Goal: Task Accomplishment & Management: Manage account settings

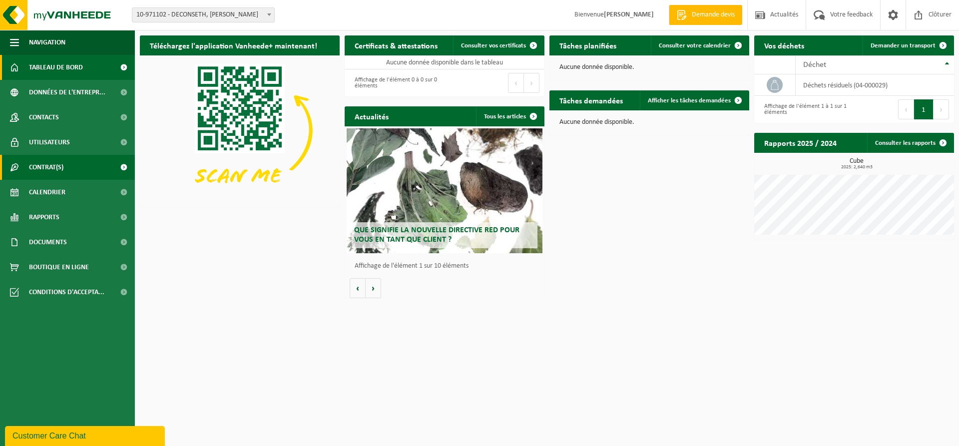
click at [60, 161] on span "Contrat(s)" at bounding box center [46, 167] width 34 height 25
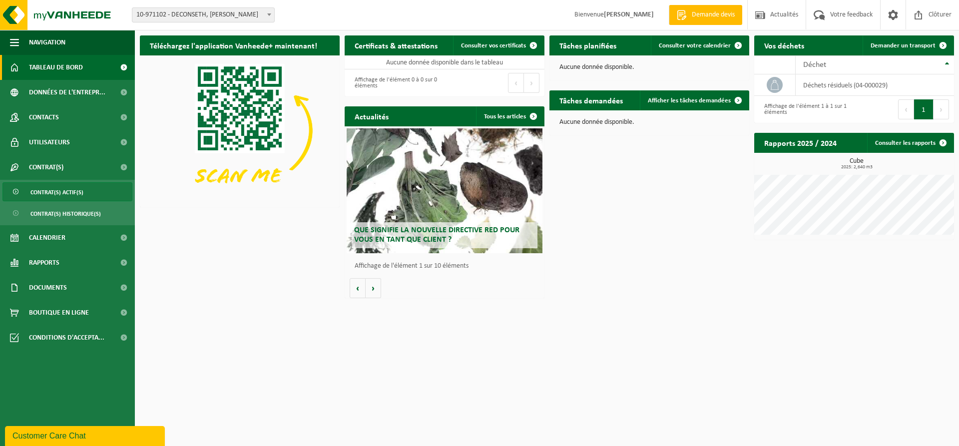
click at [85, 188] on link "Contrat(s) actif(s)" at bounding box center [67, 191] width 130 height 19
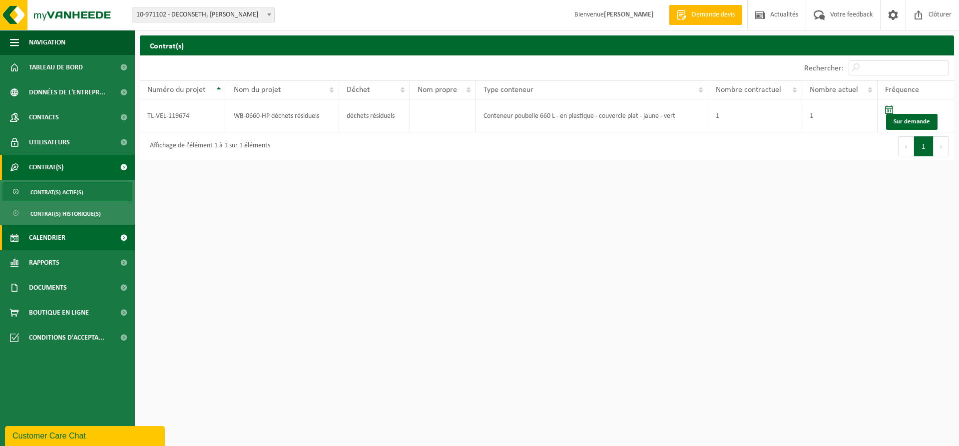
click at [69, 237] on link "Calendrier" at bounding box center [67, 237] width 135 height 25
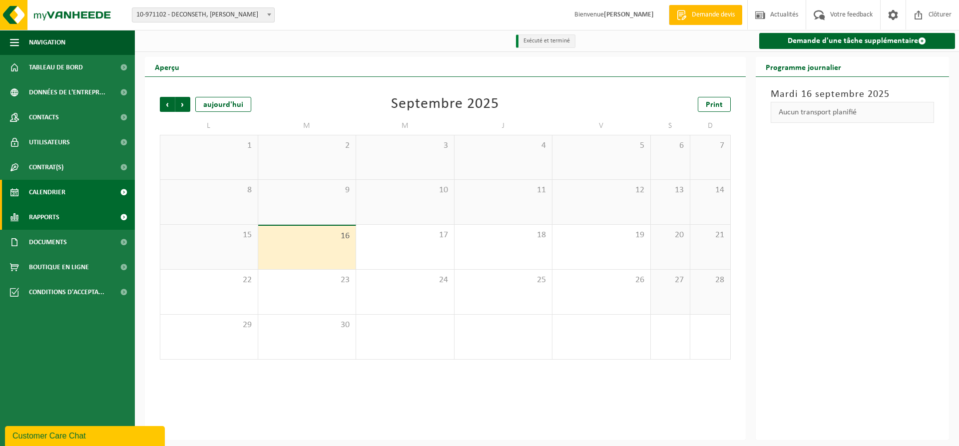
click at [77, 211] on link "Rapports" at bounding box center [67, 217] width 135 height 25
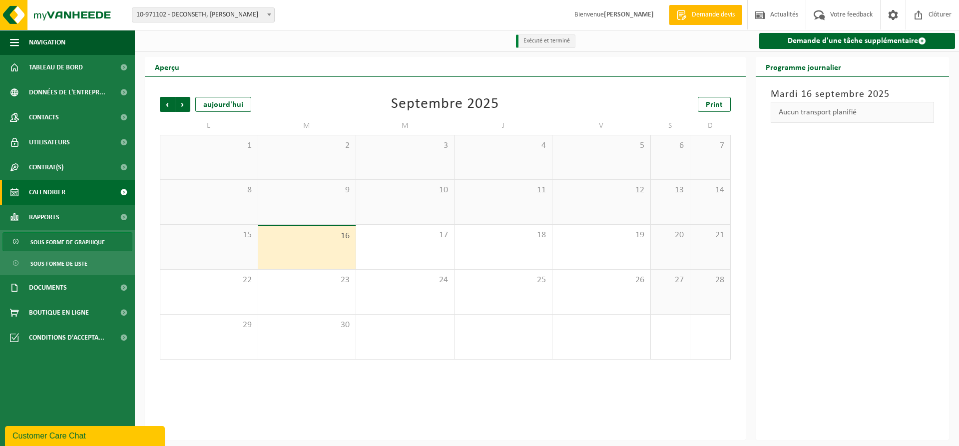
click at [92, 244] on span "Sous forme de graphique" at bounding box center [67, 242] width 74 height 19
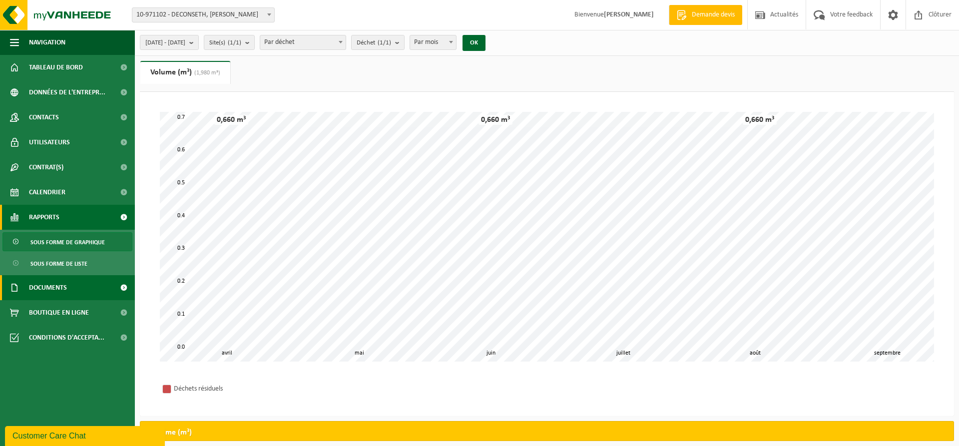
click at [82, 290] on link "Documents" at bounding box center [67, 287] width 135 height 25
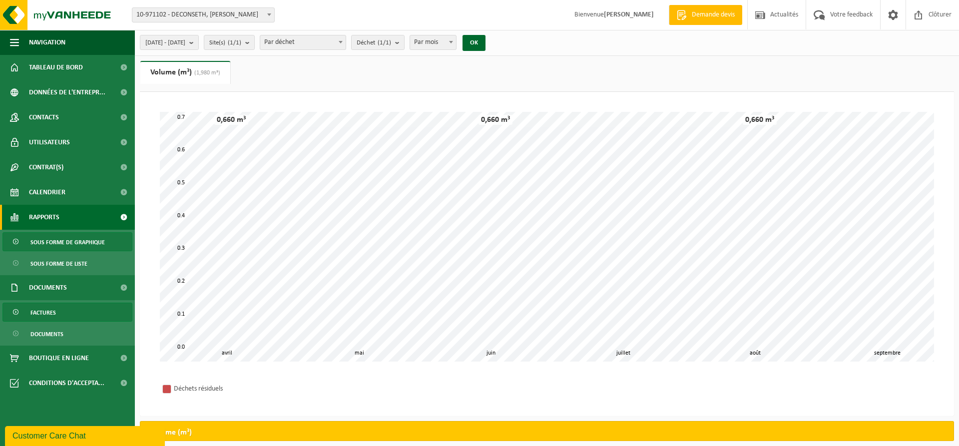
click at [85, 308] on link "Factures" at bounding box center [67, 312] width 130 height 19
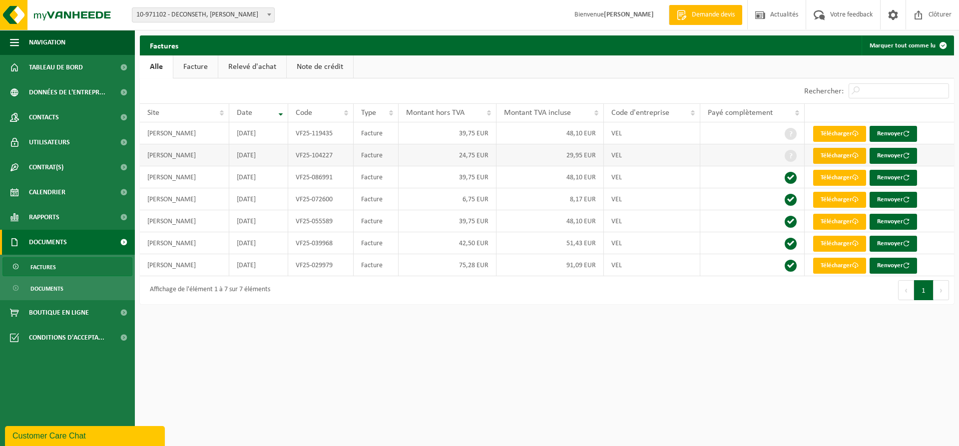
click at [833, 153] on link "Télécharger" at bounding box center [840, 156] width 53 height 16
click at [826, 266] on link "Télécharger" at bounding box center [840, 266] width 53 height 16
click at [57, 120] on span "Contacts" at bounding box center [44, 117] width 30 height 25
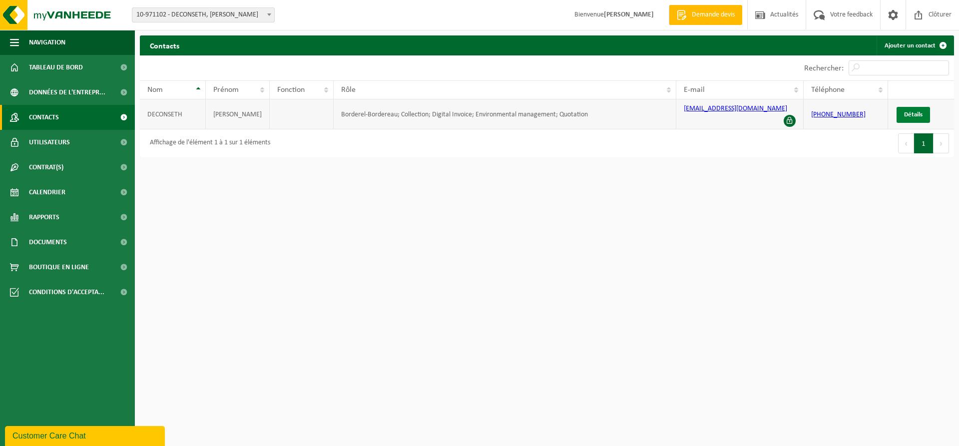
click at [907, 111] on span "Détails" at bounding box center [913, 114] width 18 height 6
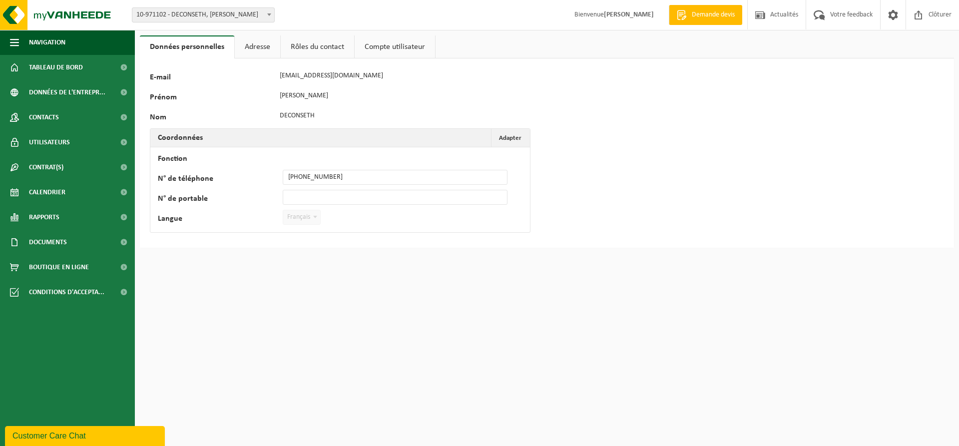
click at [390, 51] on link "Compte utilisateur" at bounding box center [395, 46] width 80 height 23
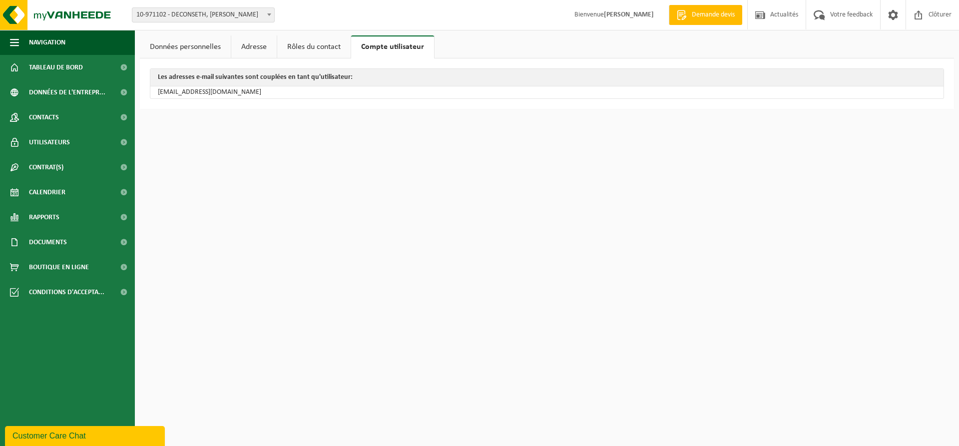
click at [259, 45] on link "Adresse" at bounding box center [253, 46] width 45 height 23
click at [298, 44] on link "Rôles du contact" at bounding box center [314, 46] width 73 height 23
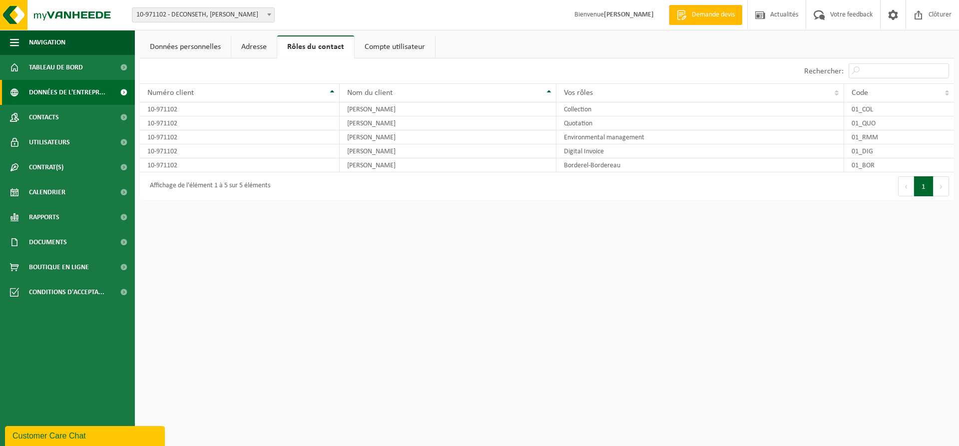
click at [70, 93] on span "Données de l'entrepr..." at bounding box center [67, 92] width 76 height 25
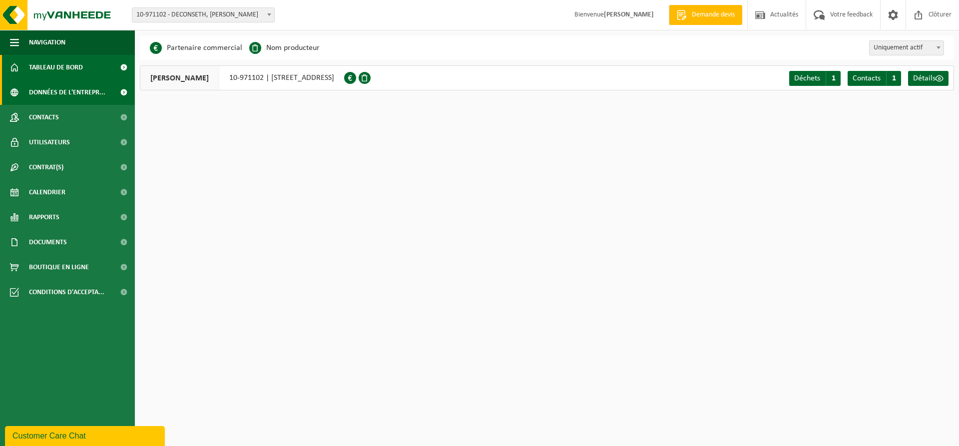
click at [75, 64] on span "Tableau de bord" at bounding box center [56, 67] width 54 height 25
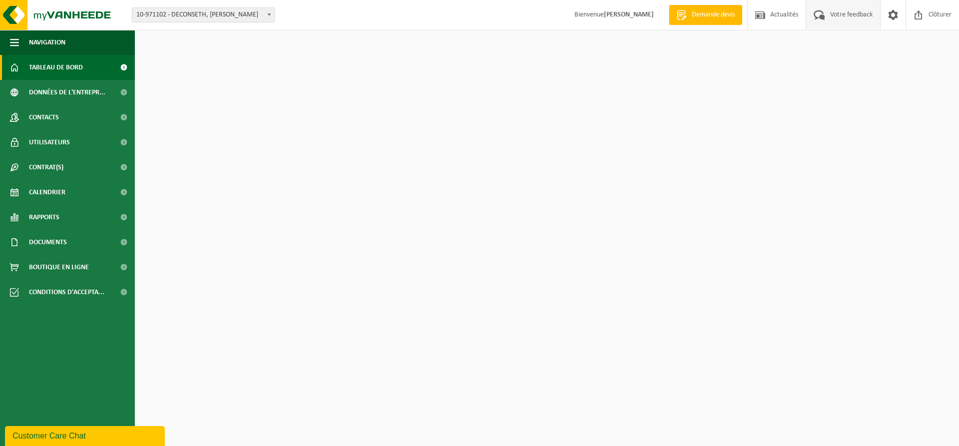
click at [840, 12] on span "Votre feedback" at bounding box center [851, 14] width 47 height 29
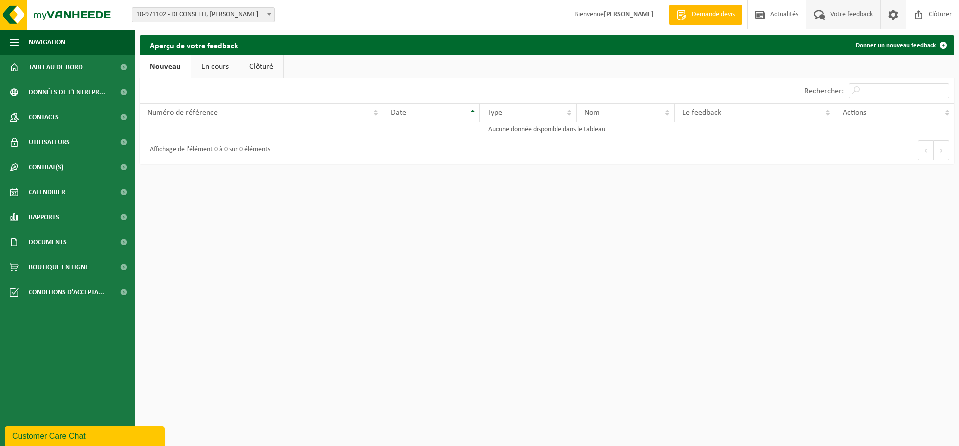
click at [895, 11] on span at bounding box center [893, 14] width 15 height 29
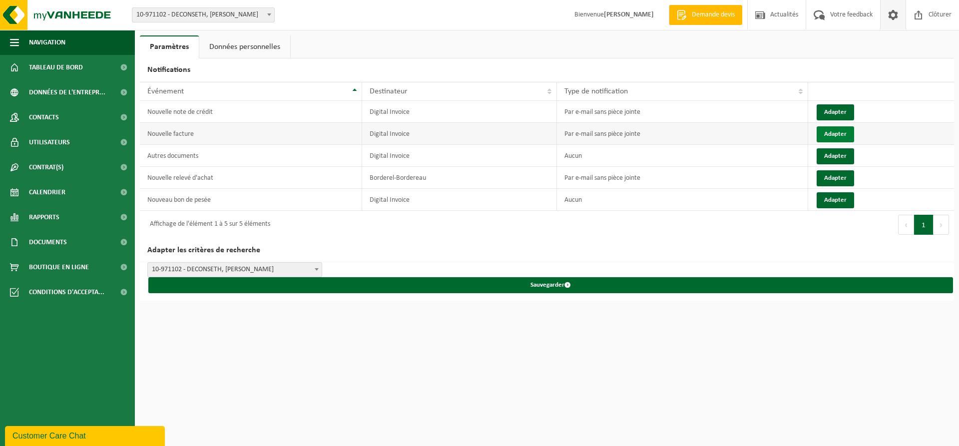
click at [840, 131] on button "Adapter" at bounding box center [835, 134] width 37 height 16
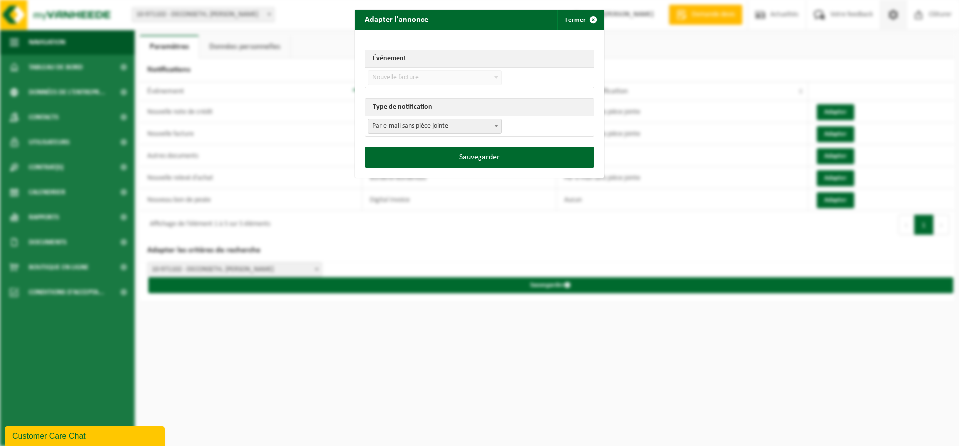
click at [498, 128] on span at bounding box center [497, 125] width 10 height 13
select select "3"
click at [487, 156] on button "Sauvegarder" at bounding box center [480, 157] width 230 height 21
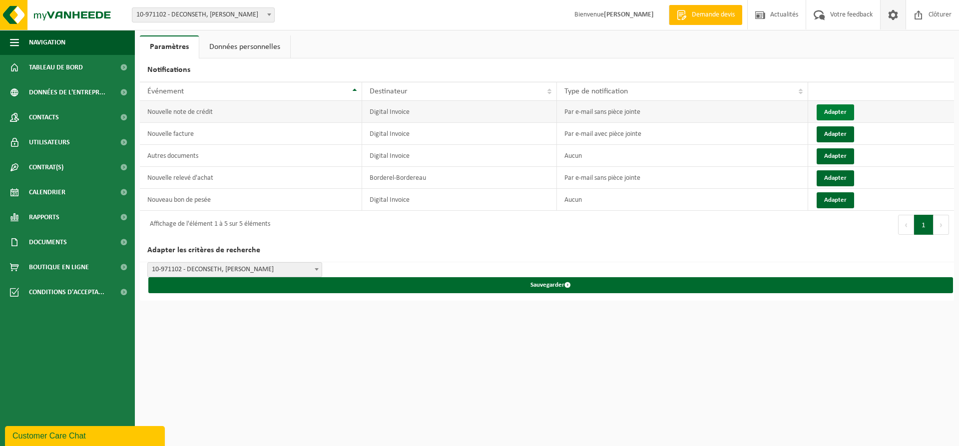
click at [834, 111] on button "Adapter" at bounding box center [835, 112] width 37 height 16
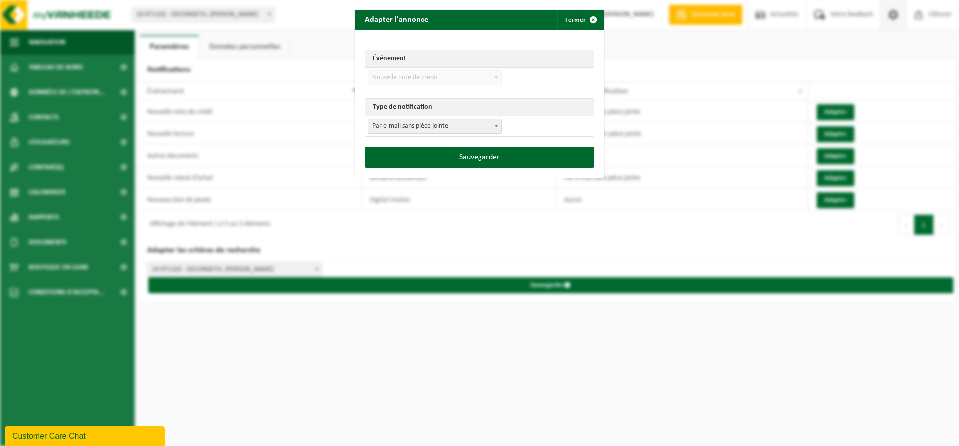
click at [475, 127] on span "Par e-mail sans pièce jointe" at bounding box center [434, 126] width 133 height 14
select select "3"
click at [476, 152] on button "Sauvegarder" at bounding box center [480, 157] width 230 height 21
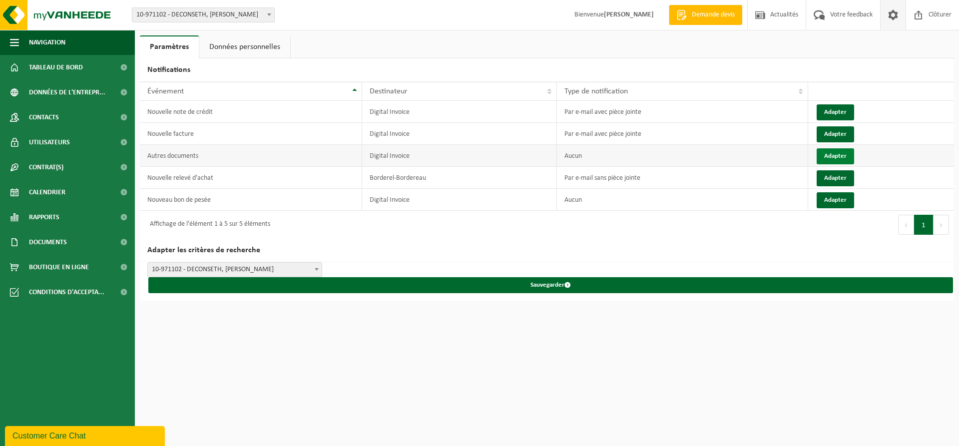
click at [827, 150] on button "Adapter" at bounding box center [835, 156] width 37 height 16
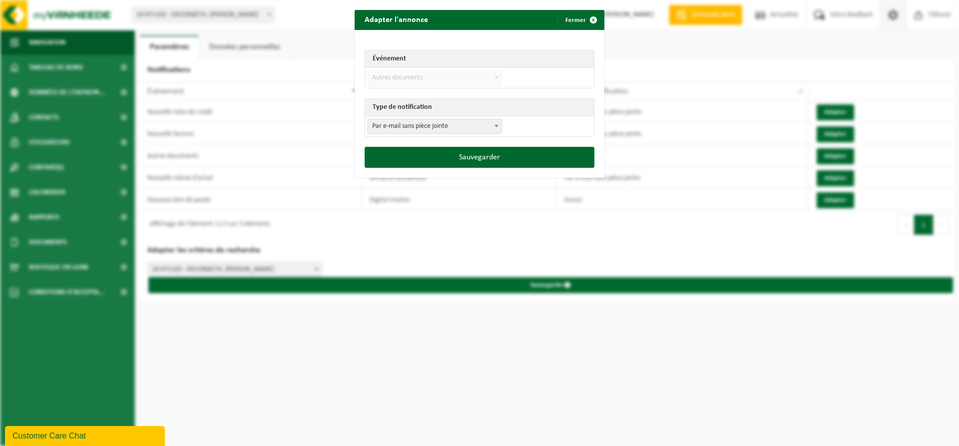
click at [490, 131] on span "Par e-mail sans pièce jointe" at bounding box center [434, 126] width 133 height 14
select select "3"
click at [490, 153] on button "Sauvegarder" at bounding box center [480, 157] width 230 height 21
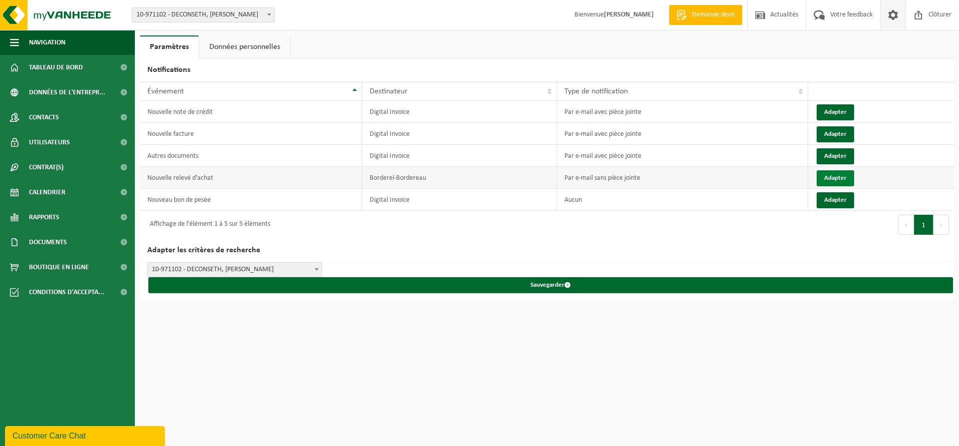
click at [828, 175] on button "Adapter" at bounding box center [835, 178] width 37 height 16
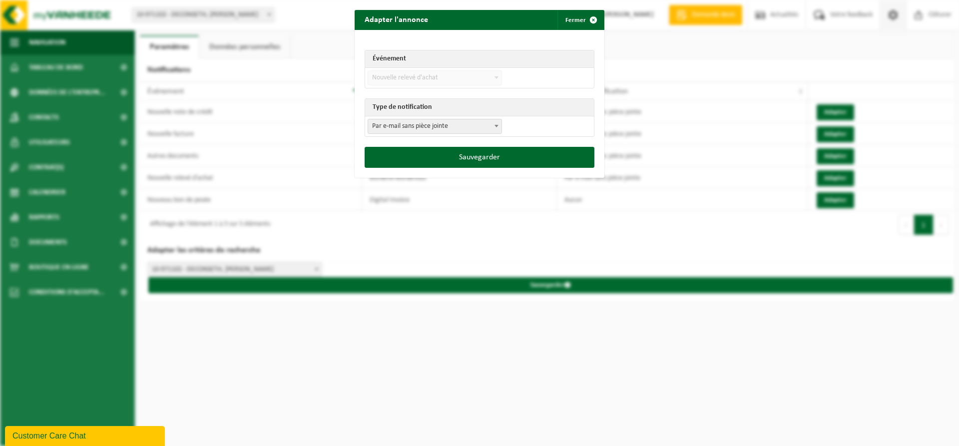
click at [479, 128] on span "Par e-mail sans pièce jointe" at bounding box center [434, 126] width 133 height 14
select select "3"
click at [479, 153] on button "Sauvegarder" at bounding box center [480, 157] width 230 height 21
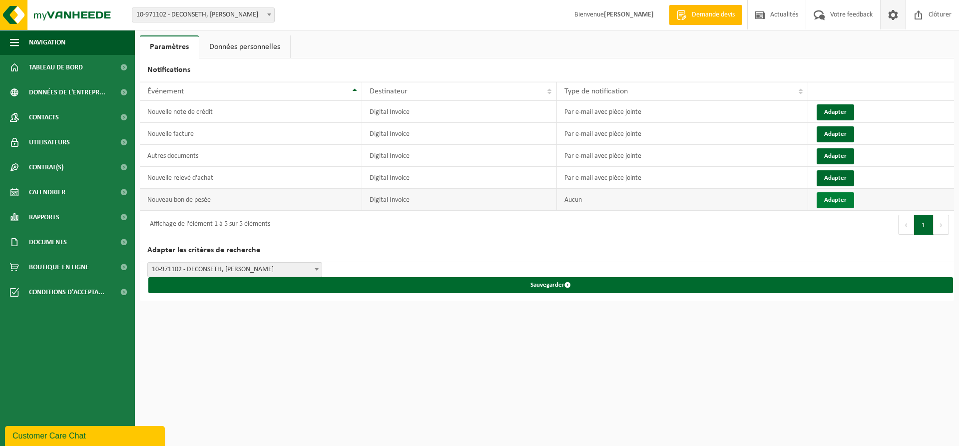
click at [829, 193] on button "Adapter" at bounding box center [835, 200] width 37 height 16
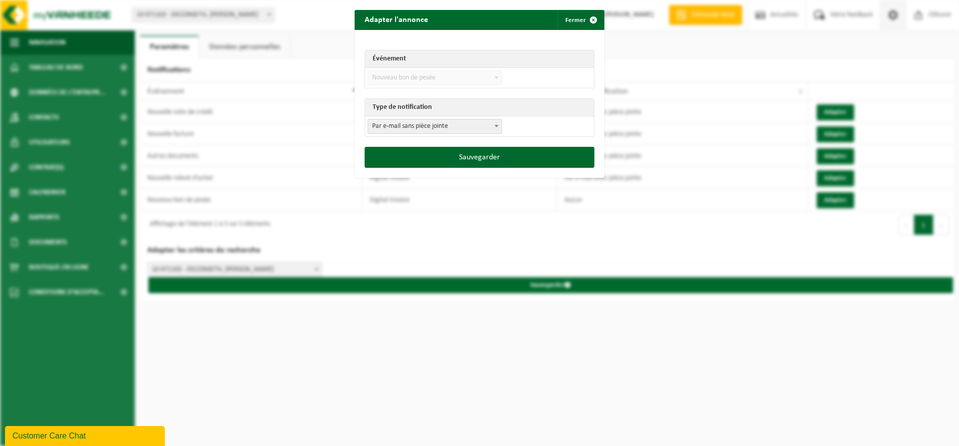
click at [484, 124] on span "Par e-mail sans pièce jointe" at bounding box center [434, 126] width 133 height 14
select select "3"
click at [483, 155] on button "Sauvegarder" at bounding box center [480, 157] width 230 height 21
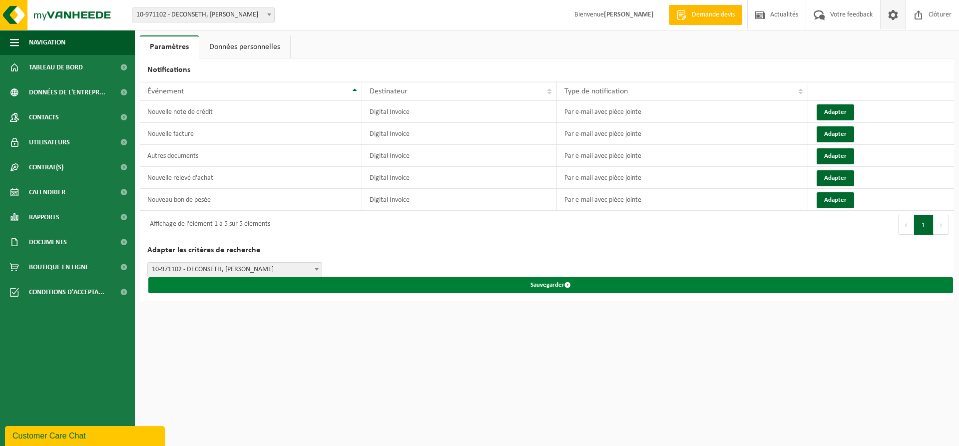
click at [557, 283] on button "Sauvegarder" at bounding box center [550, 285] width 805 height 16
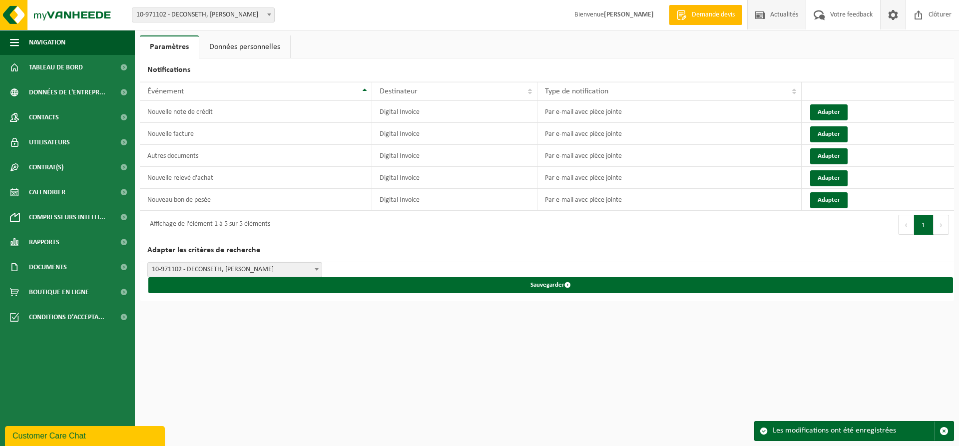
click at [798, 11] on span "Actualités" at bounding box center [784, 14] width 33 height 29
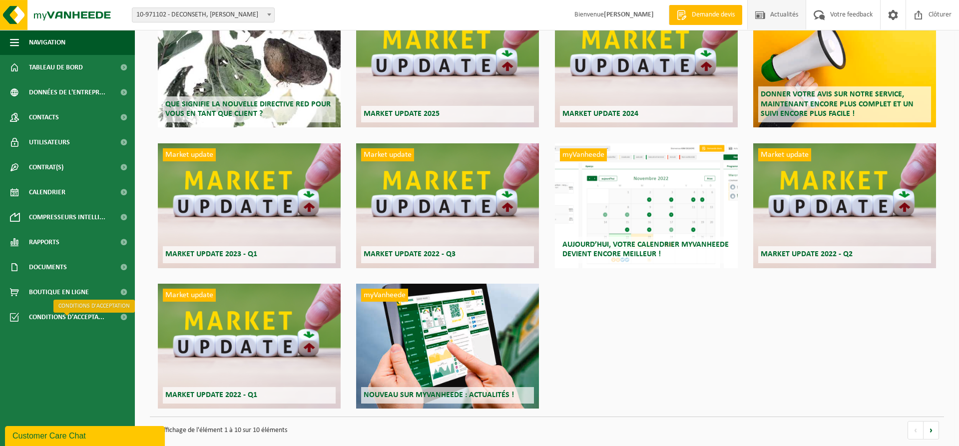
scroll to position [112, 0]
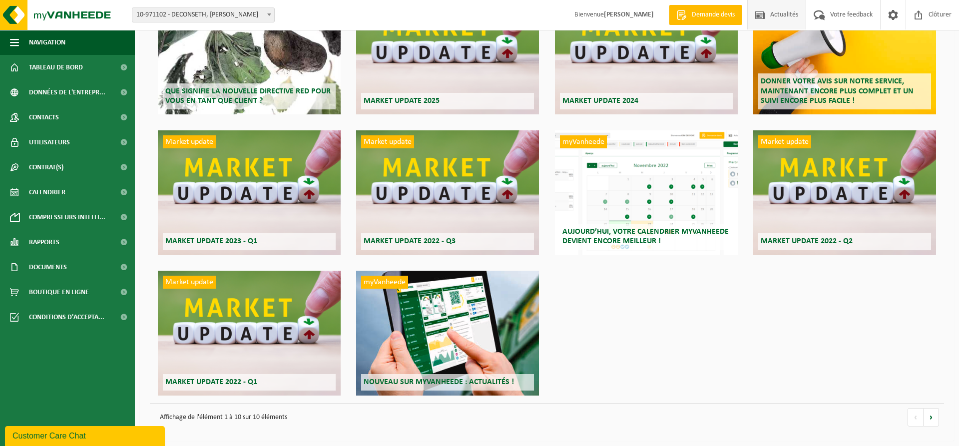
click at [61, 439] on div "Customer Care Chat" at bounding box center [84, 436] width 145 height 12
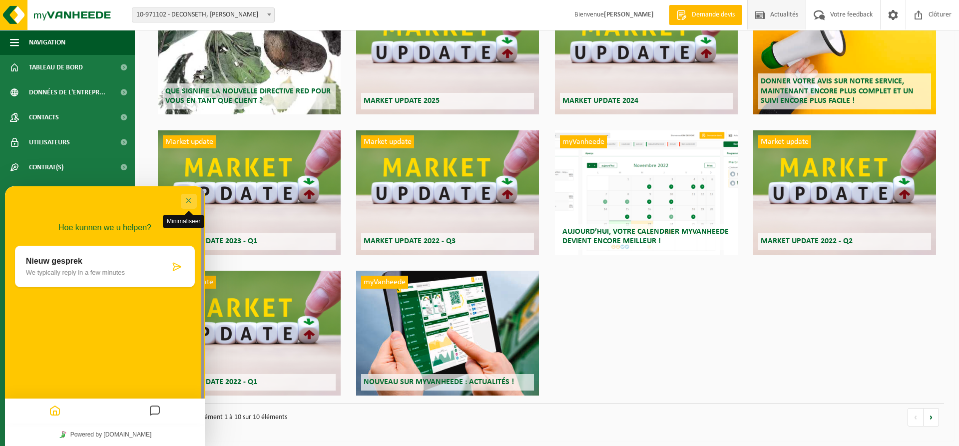
click at [187, 199] on button "Minimaliseer" at bounding box center [189, 201] width 16 height 15
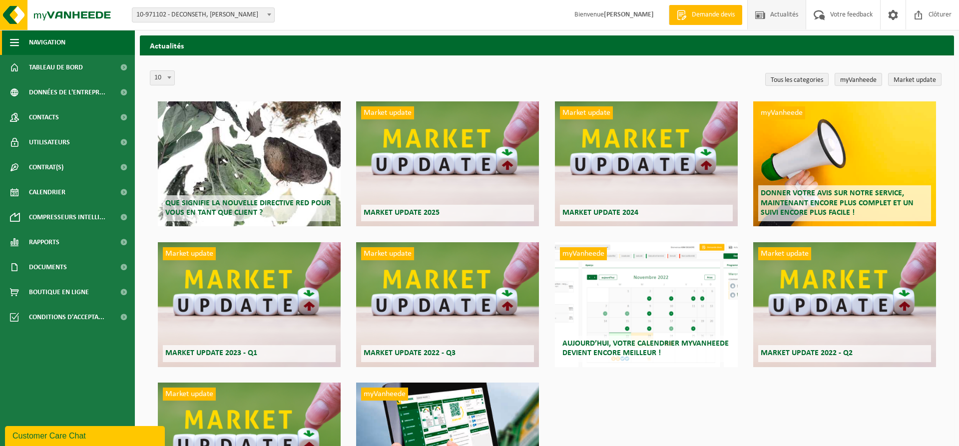
click at [31, 39] on span "Navigation" at bounding box center [47, 42] width 36 height 25
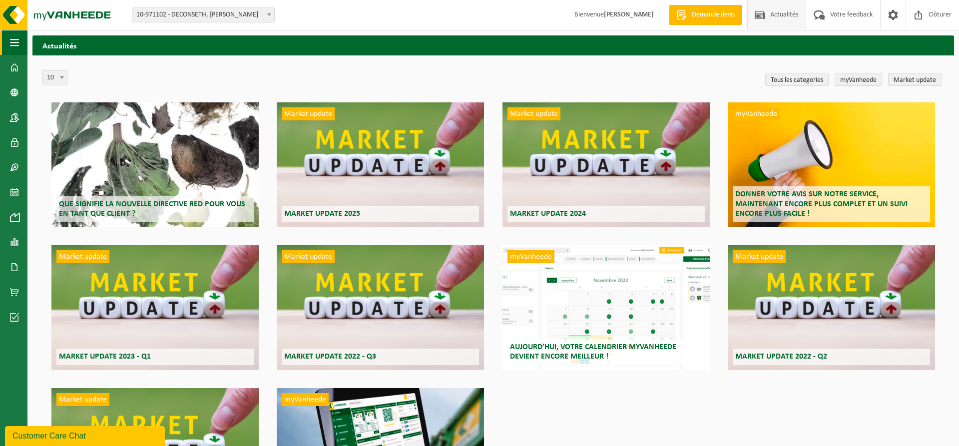
click at [14, 36] on span "button" at bounding box center [14, 42] width 9 height 25
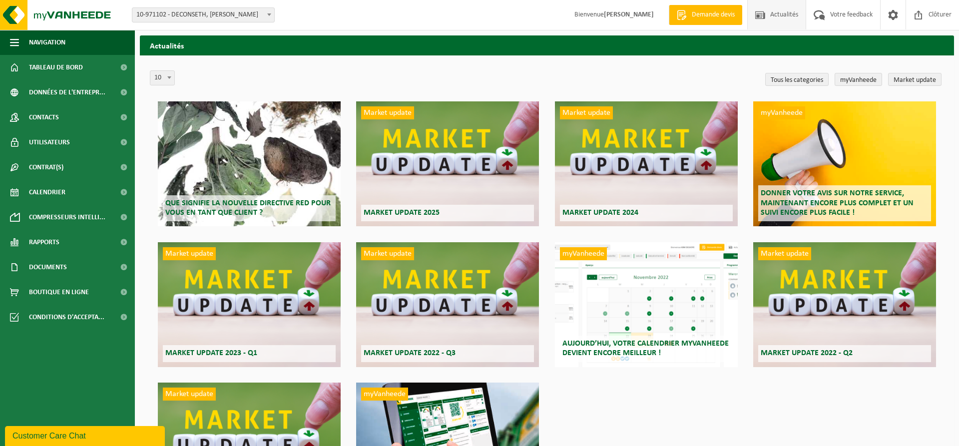
click at [779, 22] on span "Actualités" at bounding box center [784, 14] width 33 height 29
click at [897, 17] on span at bounding box center [893, 14] width 15 height 29
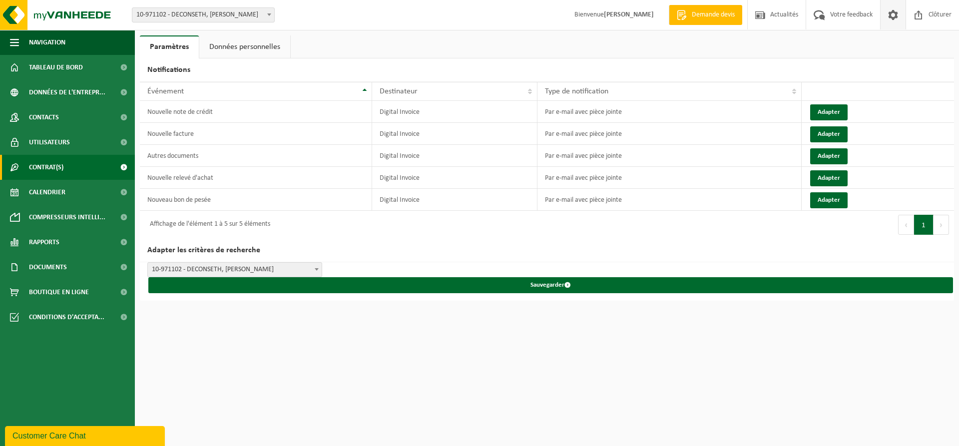
click at [117, 170] on span at bounding box center [123, 167] width 22 height 25
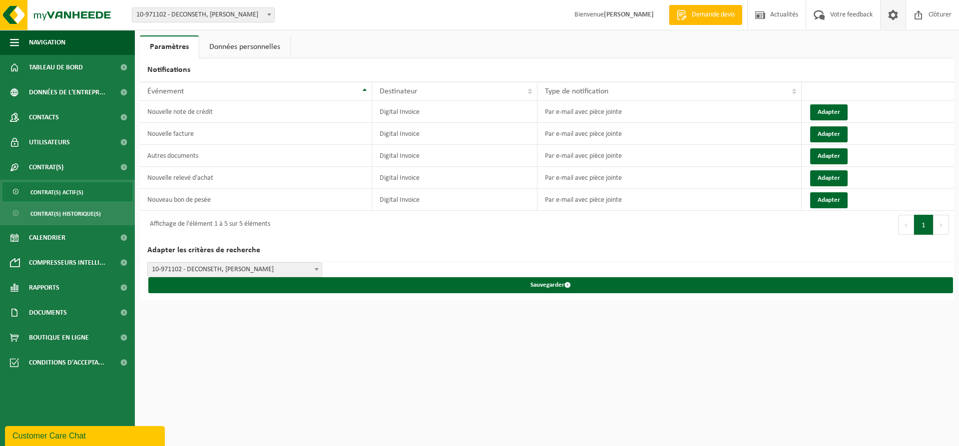
click at [114, 186] on link "Contrat(s) actif(s)" at bounding box center [67, 191] width 130 height 19
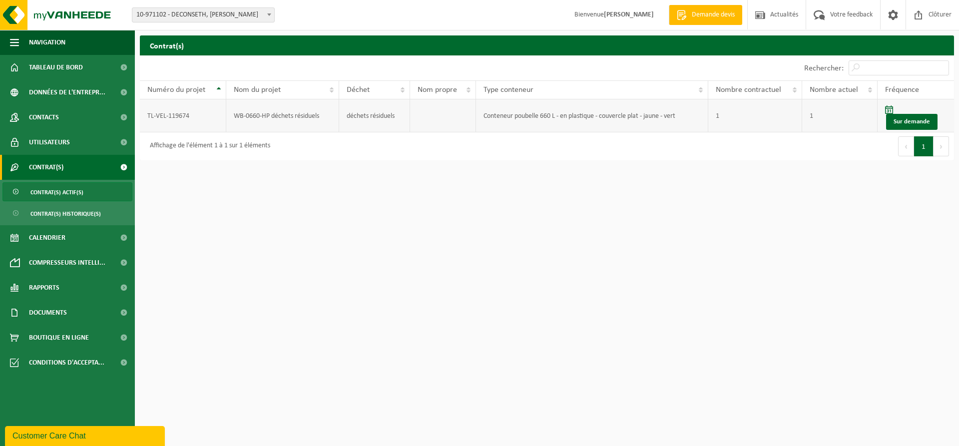
click at [533, 115] on td "Conteneur poubelle 660 L - en plastique - couvercle plat - jaune - vert" at bounding box center [592, 115] width 232 height 33
click at [106, 362] on link "Conditions d'accepta..." at bounding box center [67, 362] width 135 height 25
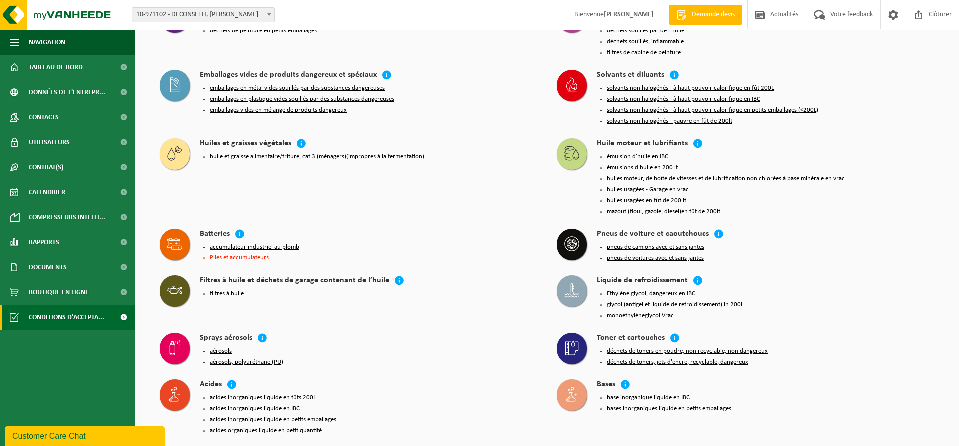
scroll to position [831, 0]
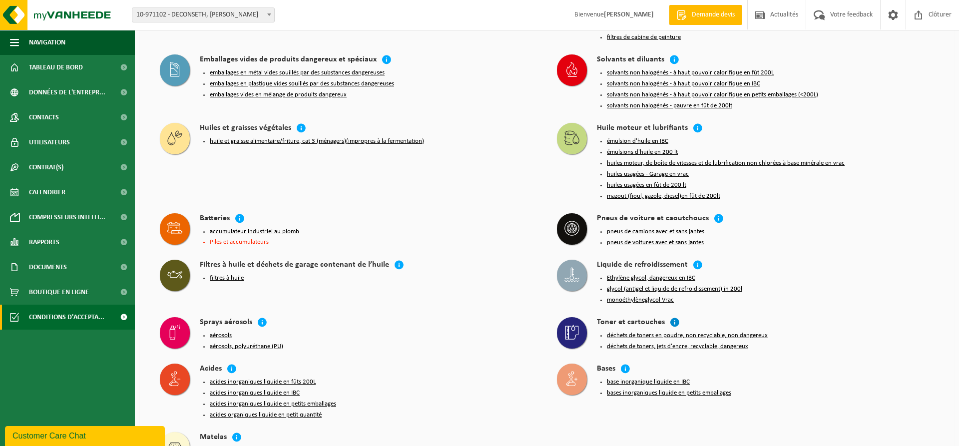
click at [672, 317] on icon at bounding box center [675, 322] width 10 height 10
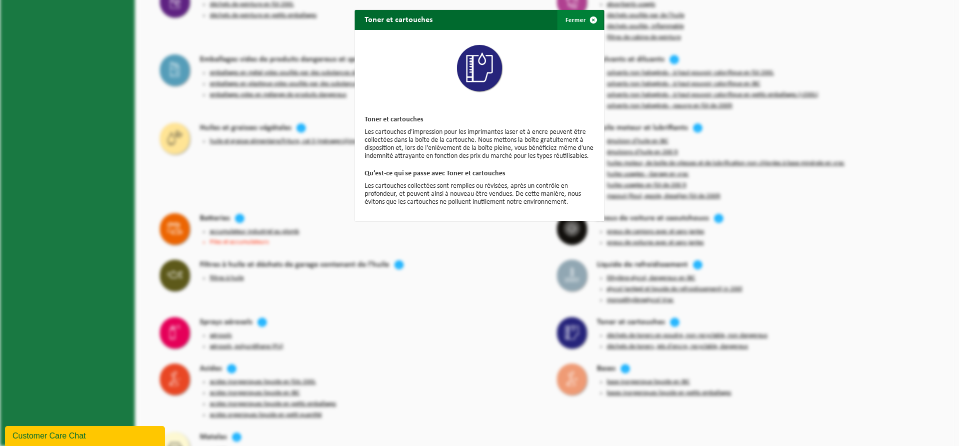
click at [593, 20] on span "button" at bounding box center [594, 20] width 20 height 20
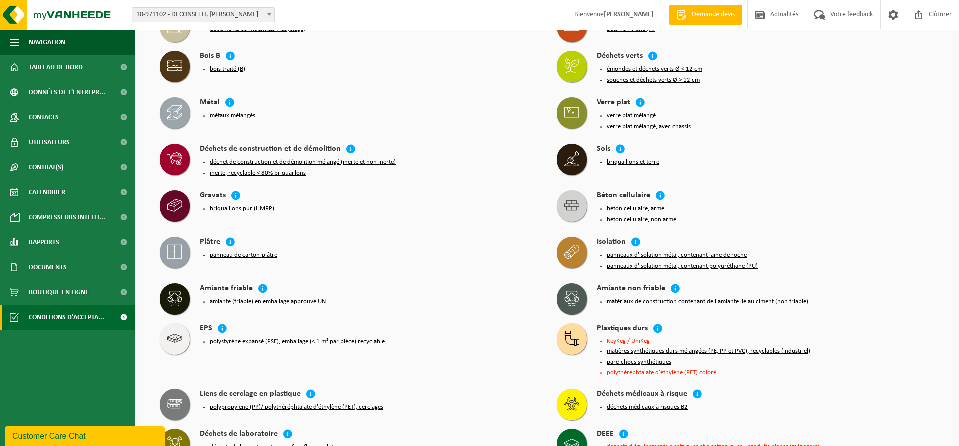
scroll to position [15, 0]
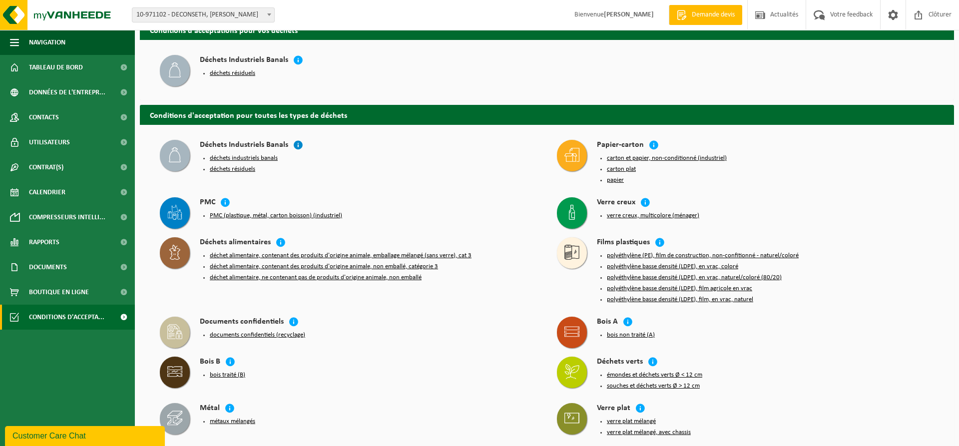
click at [298, 146] on icon at bounding box center [298, 145] width 10 height 10
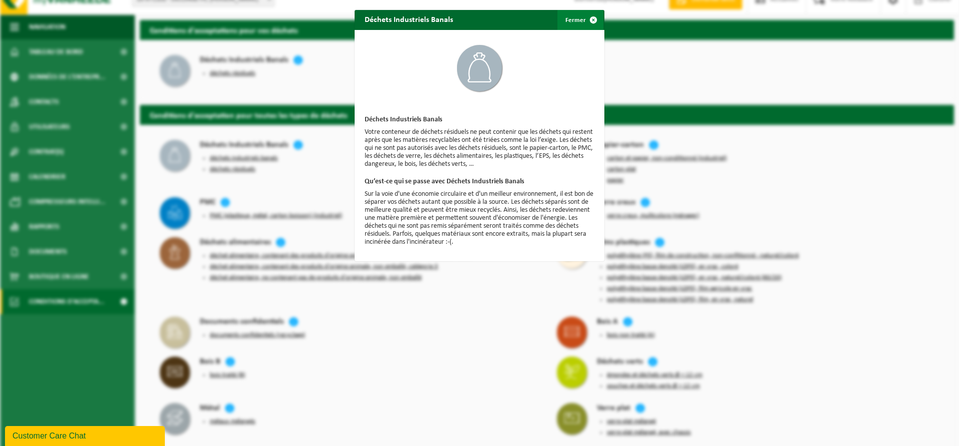
click at [595, 18] on span "button" at bounding box center [594, 20] width 20 height 20
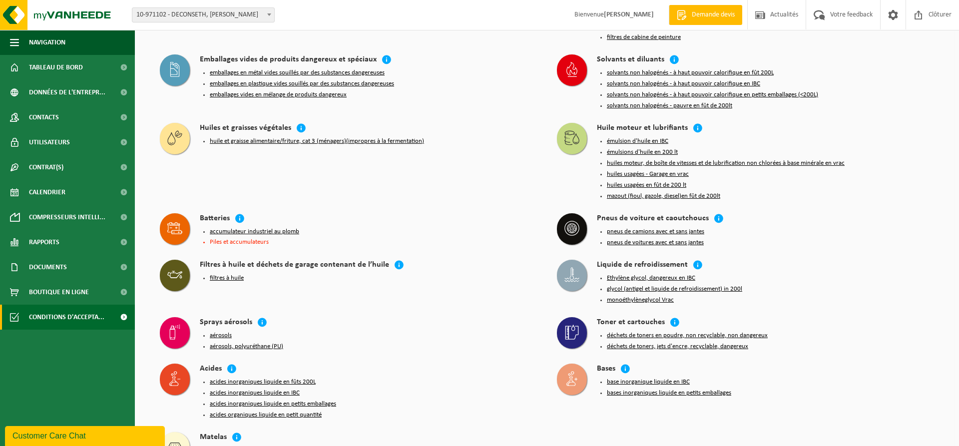
scroll to position [474, 0]
